Goal: Transaction & Acquisition: Book appointment/travel/reservation

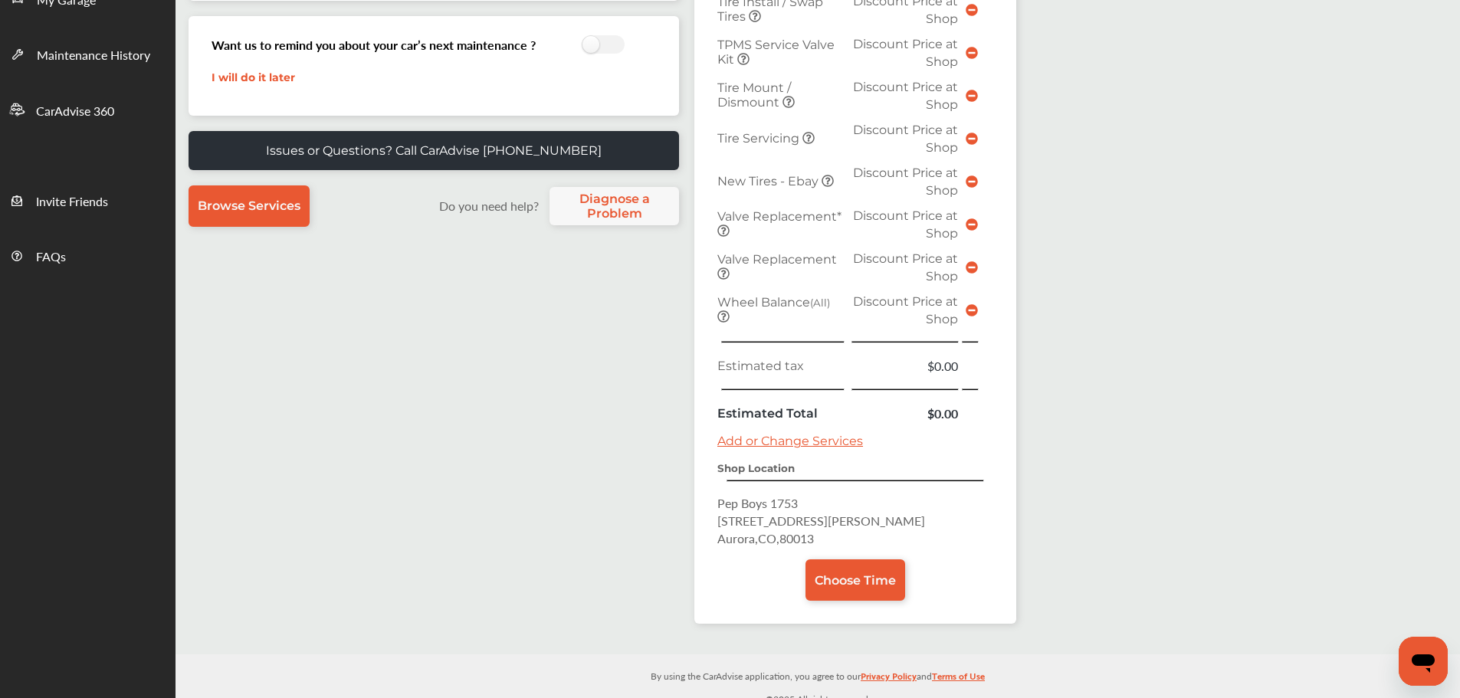
scroll to position [384, 0]
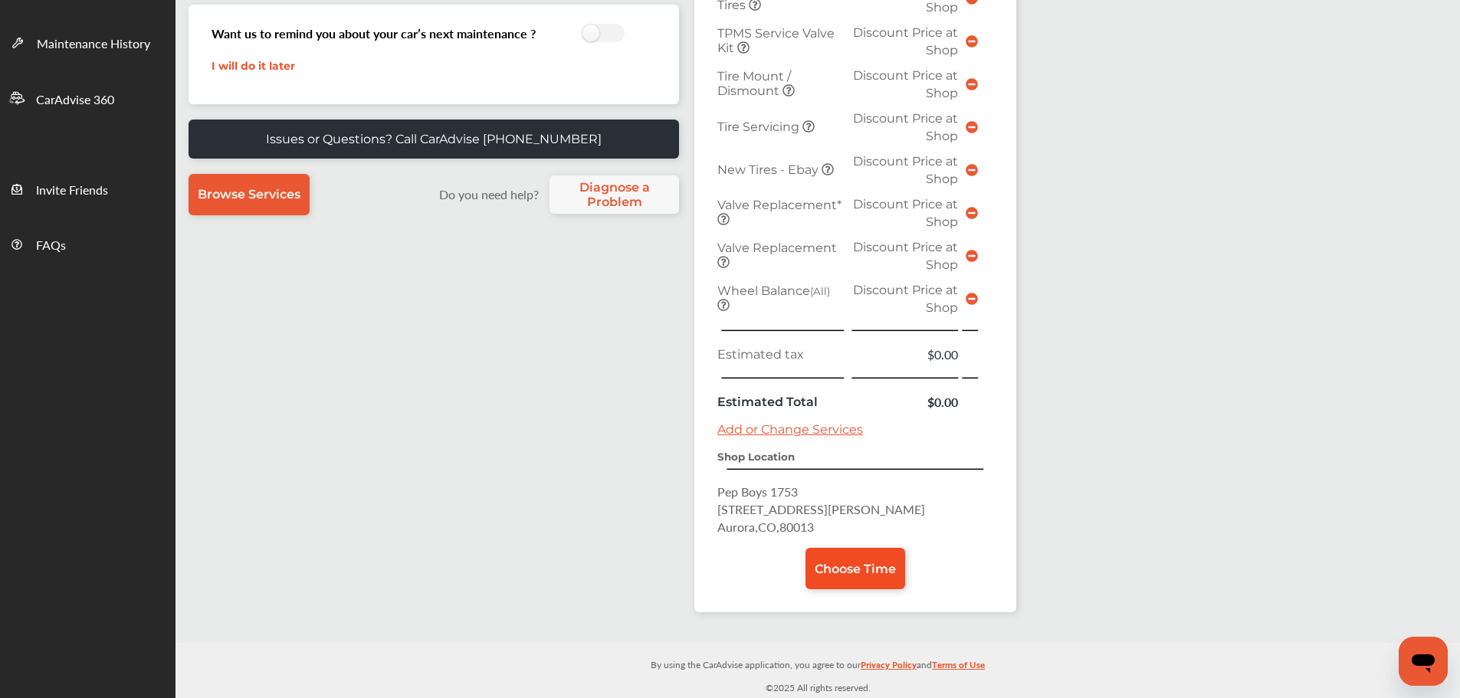
click at [869, 567] on span "Choose Time" at bounding box center [855, 569] width 81 height 15
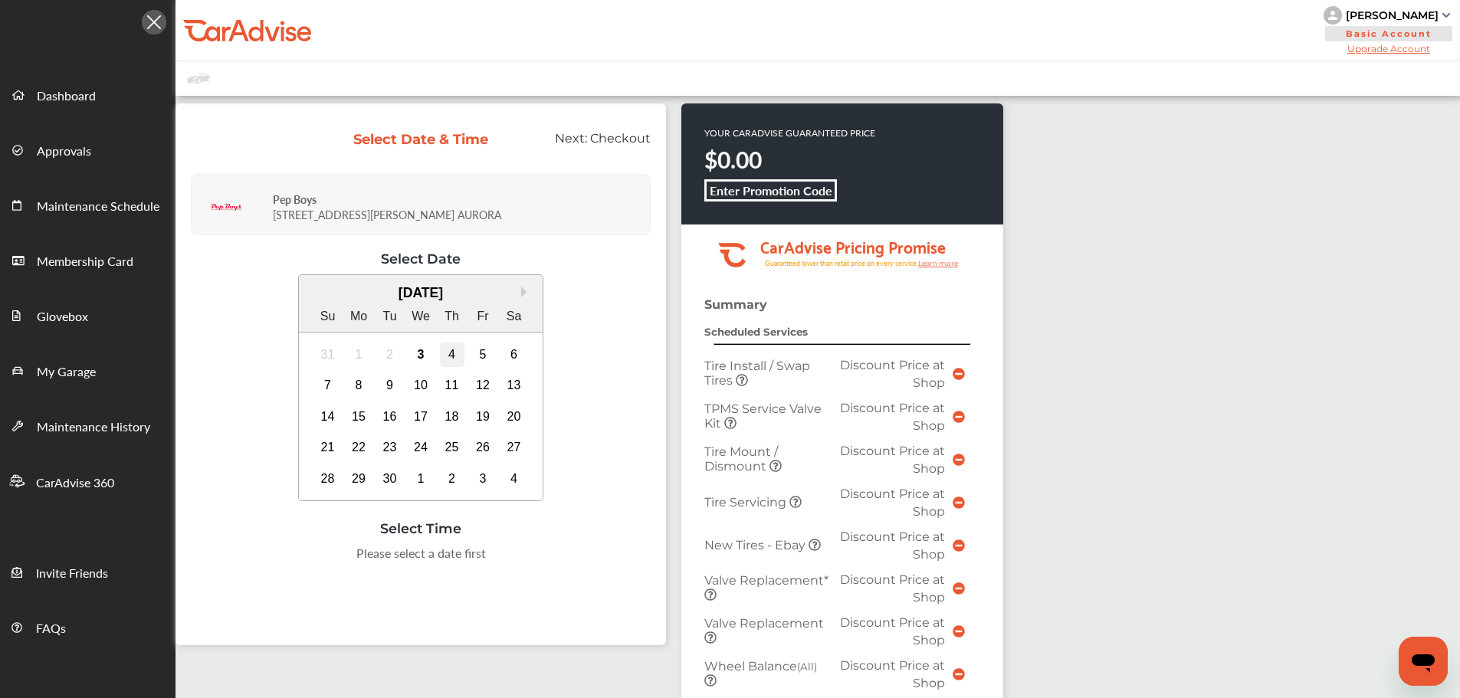
click at [445, 360] on div "4" at bounding box center [452, 355] width 25 height 25
click at [279, 563] on div "9:00 AM" at bounding box center [267, 558] width 72 height 28
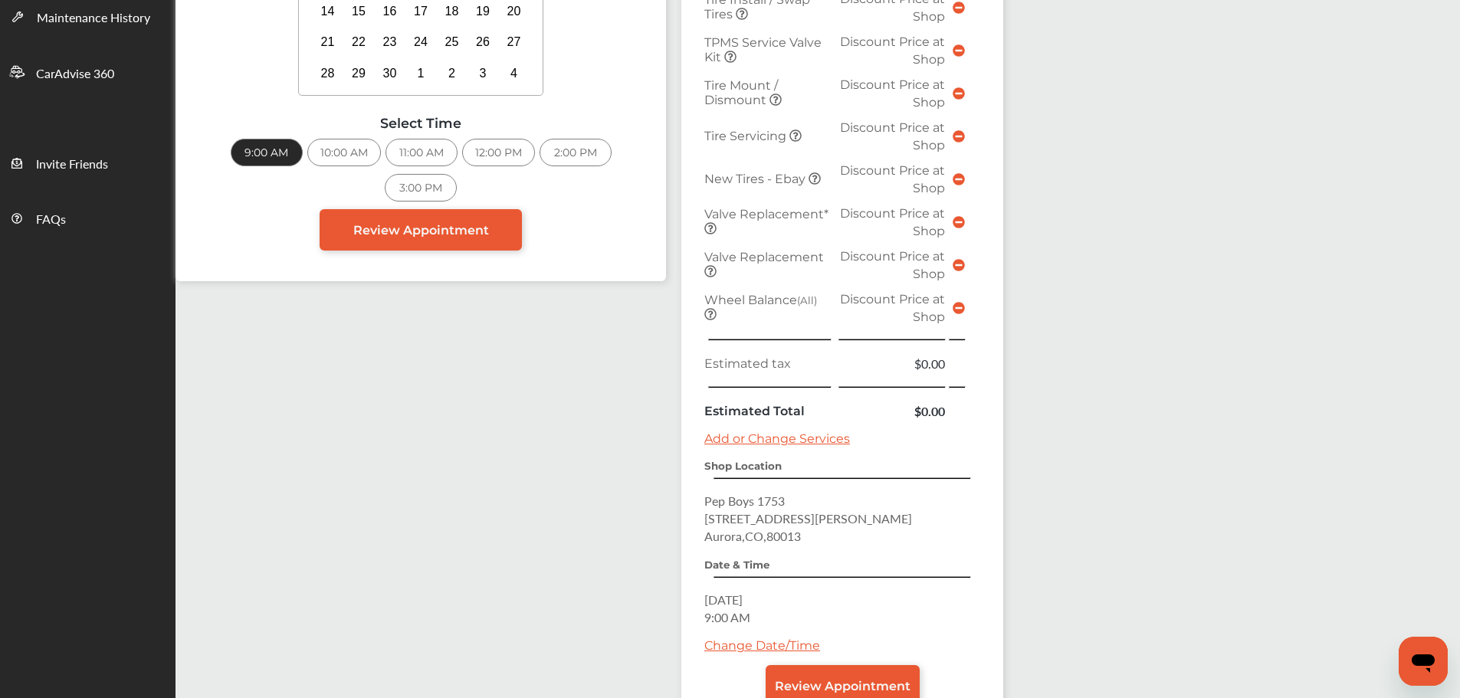
scroll to position [519, 0]
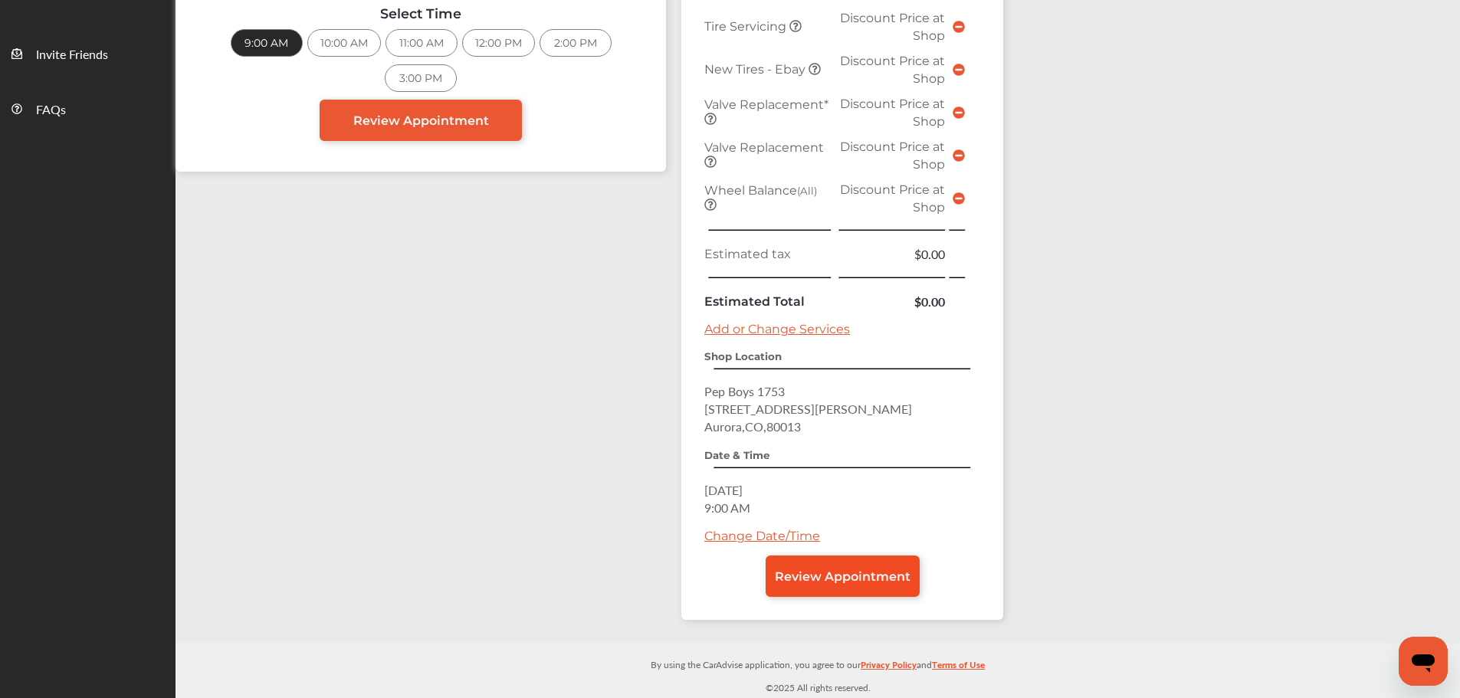
click at [832, 589] on link "Review Appointment" at bounding box center [843, 576] width 154 height 41
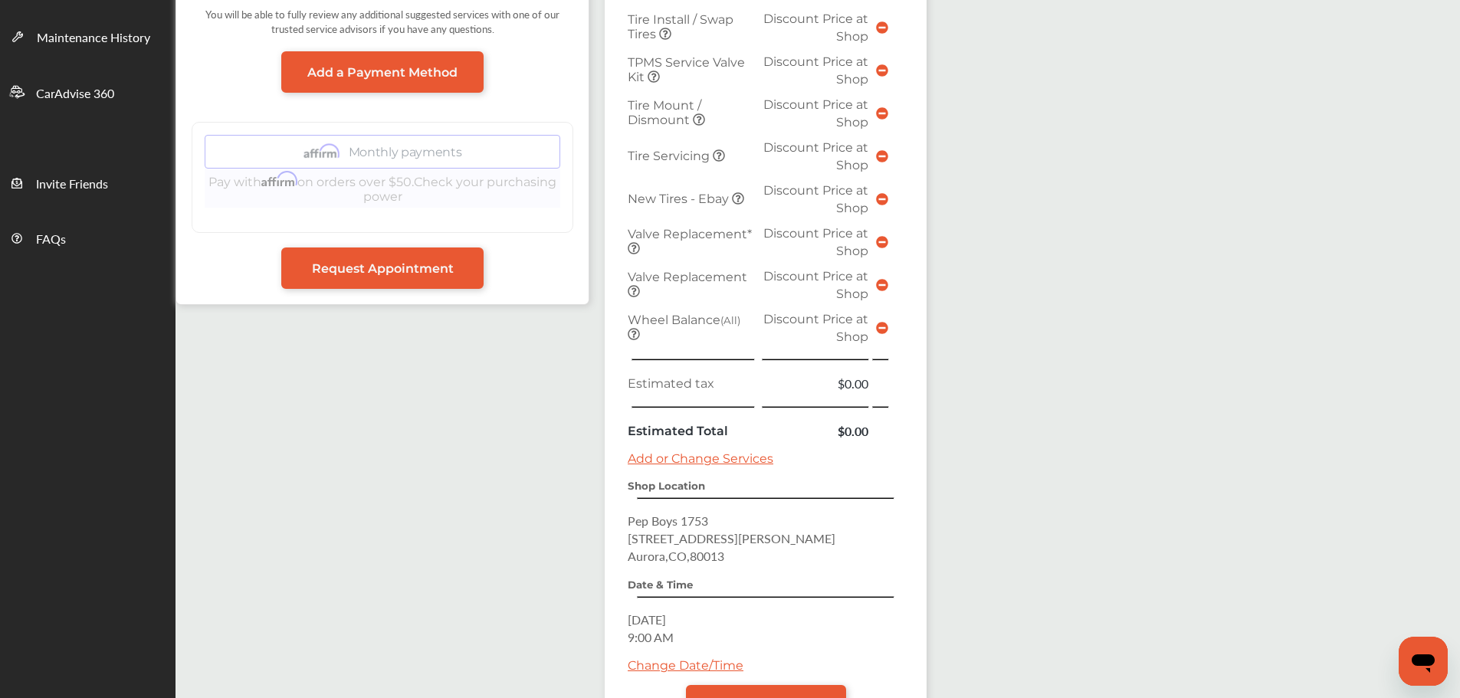
scroll to position [519, 0]
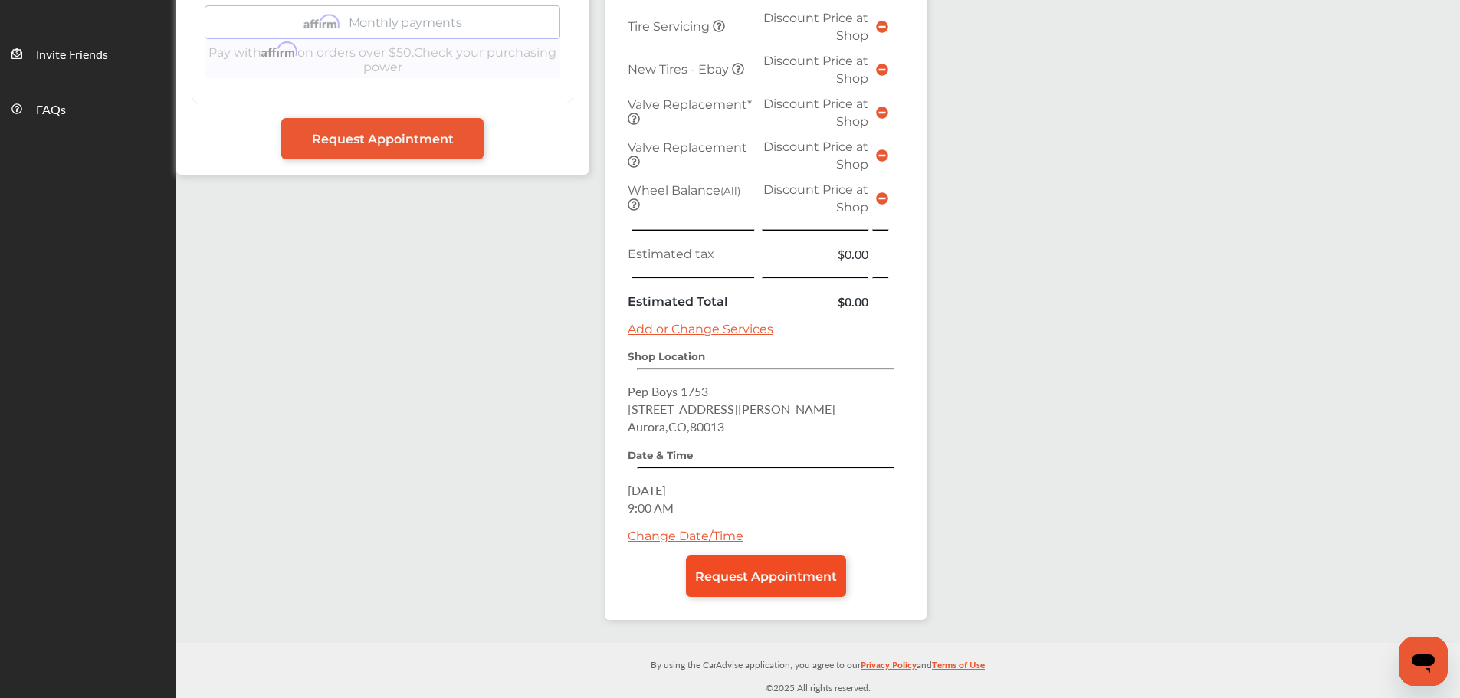
click at [763, 579] on span "Request Appointment" at bounding box center [766, 577] width 142 height 15
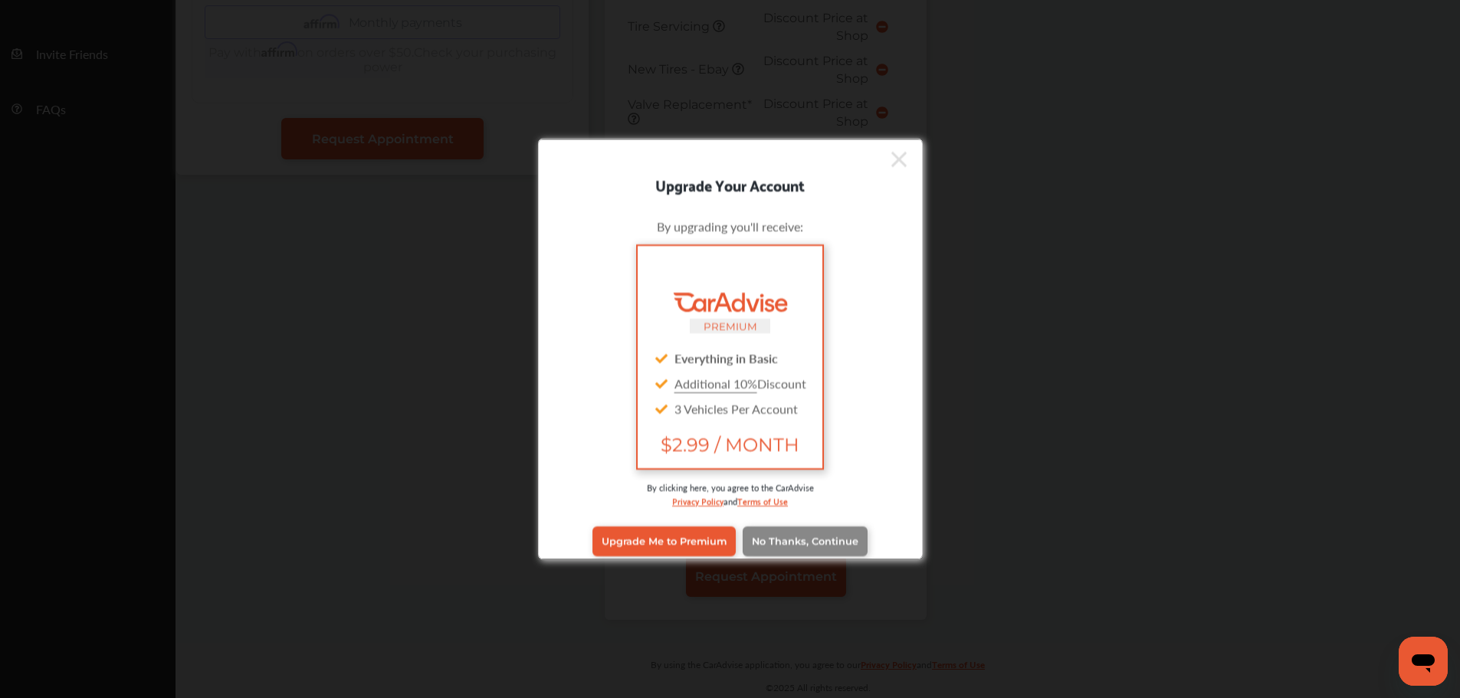
click at [767, 539] on span "No Thanks, Continue" at bounding box center [805, 541] width 107 height 11
